Goal: Find specific page/section

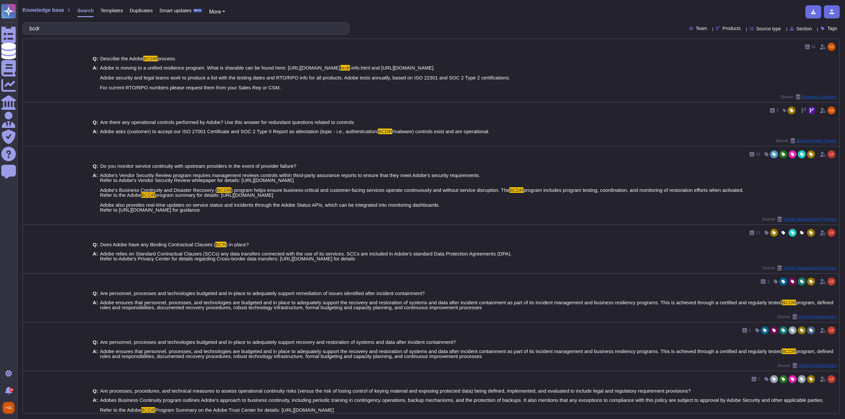
scroll to position [45, 0]
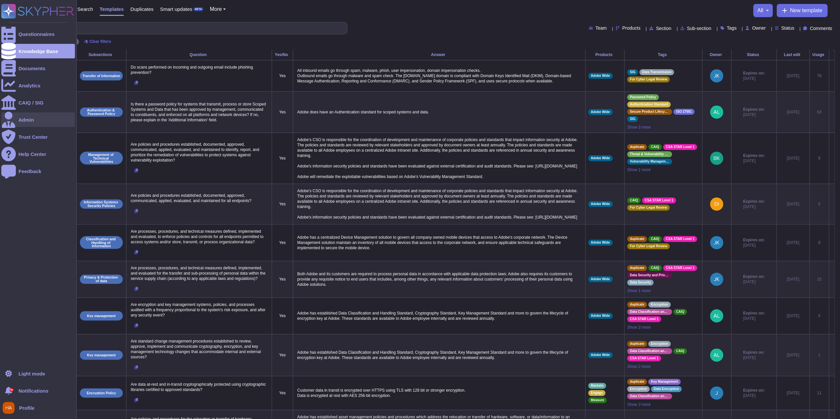
click at [36, 126] on div "Admin" at bounding box center [38, 120] width 74 height 15
